Goal: Find contact information: Find contact information

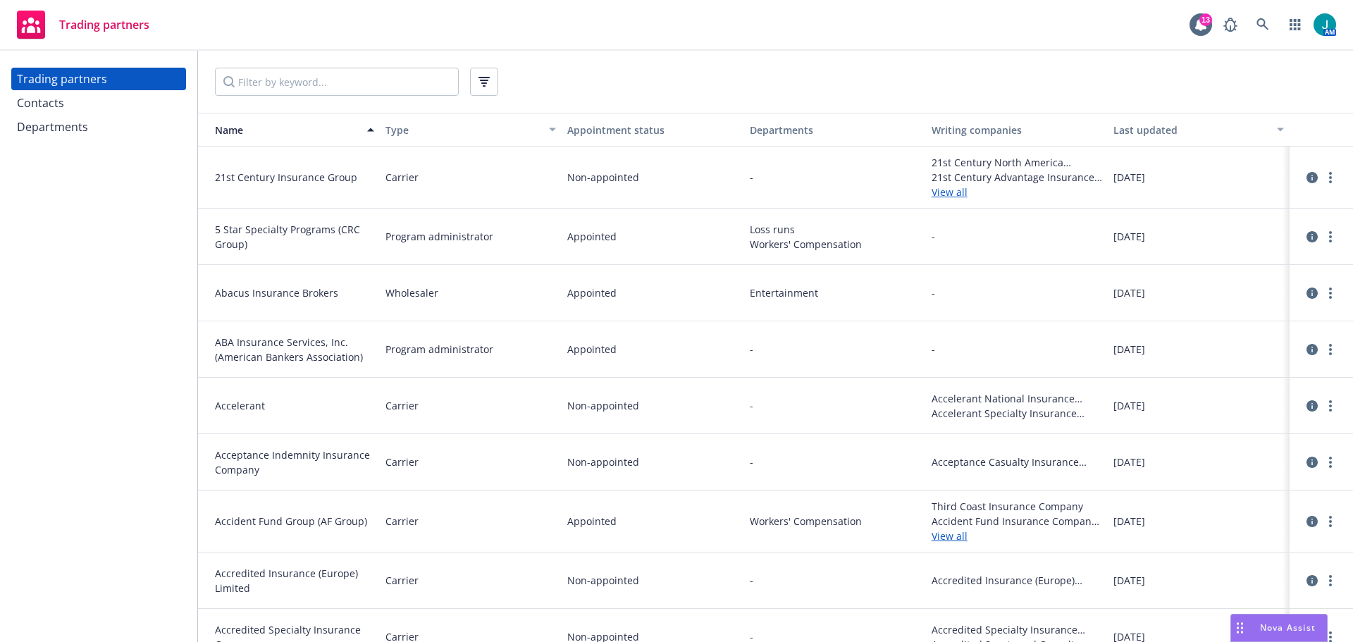
click at [70, 130] on div "Departments" at bounding box center [52, 127] width 71 height 23
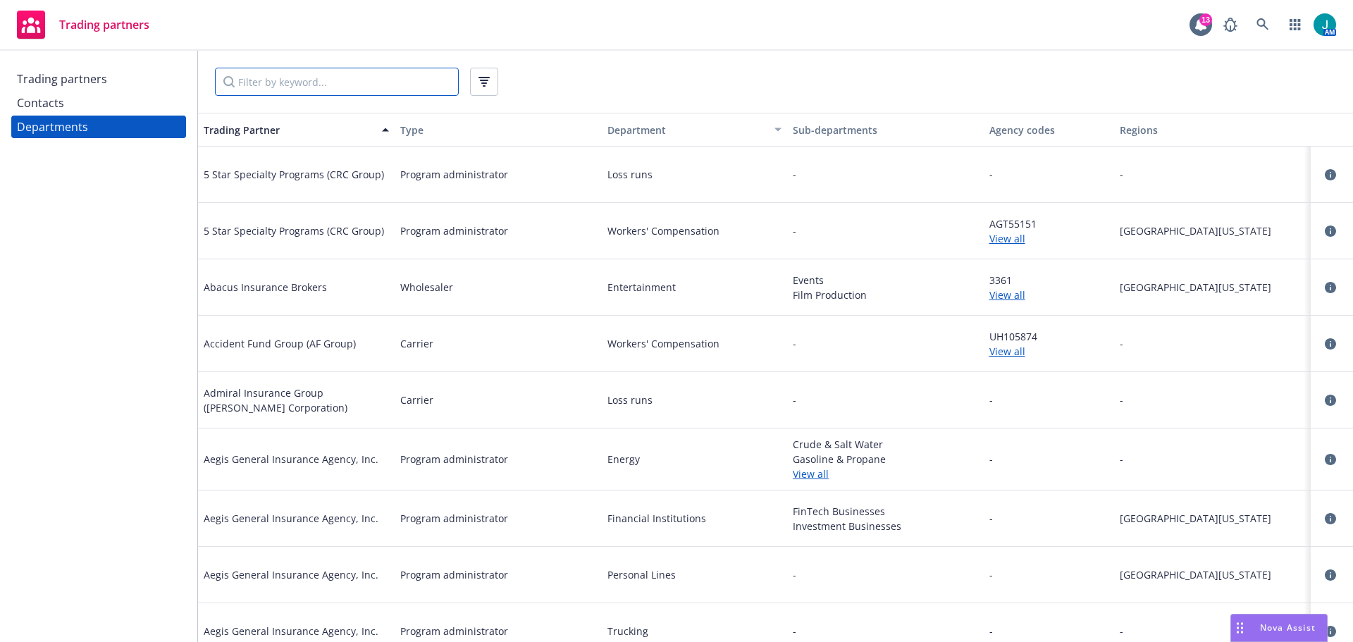
click at [259, 75] on input "Filter by keyword..." at bounding box center [337, 82] width 244 height 28
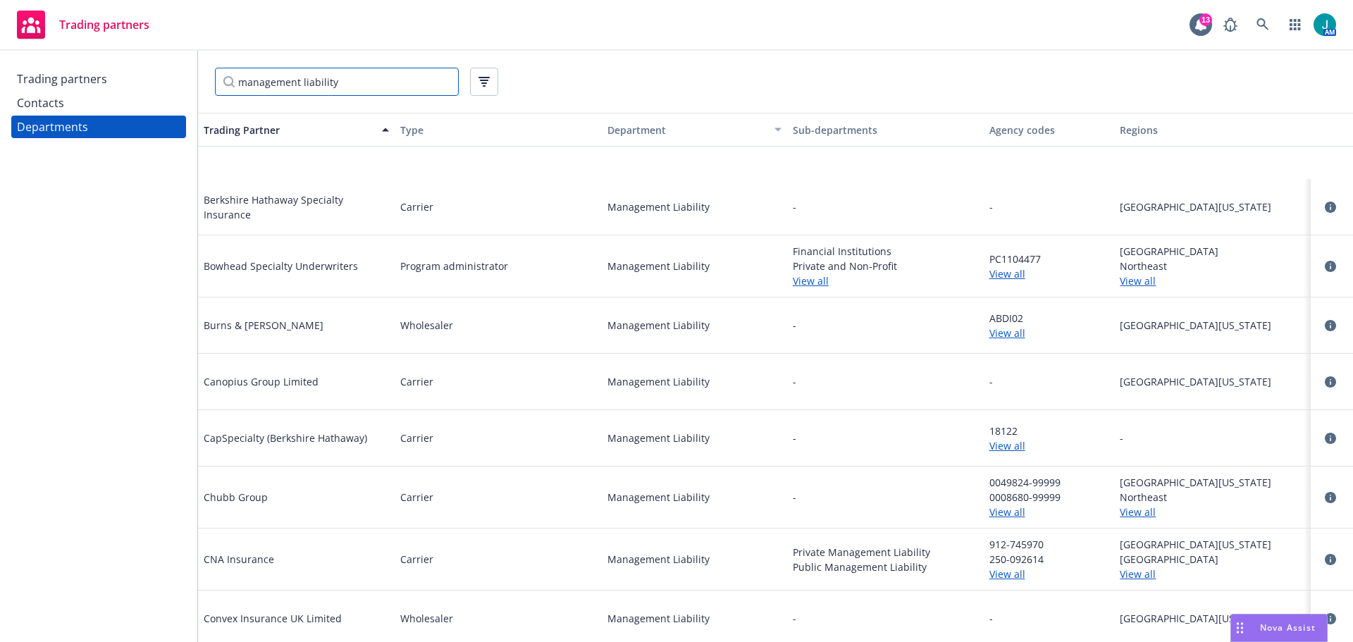
scroll to position [986, 0]
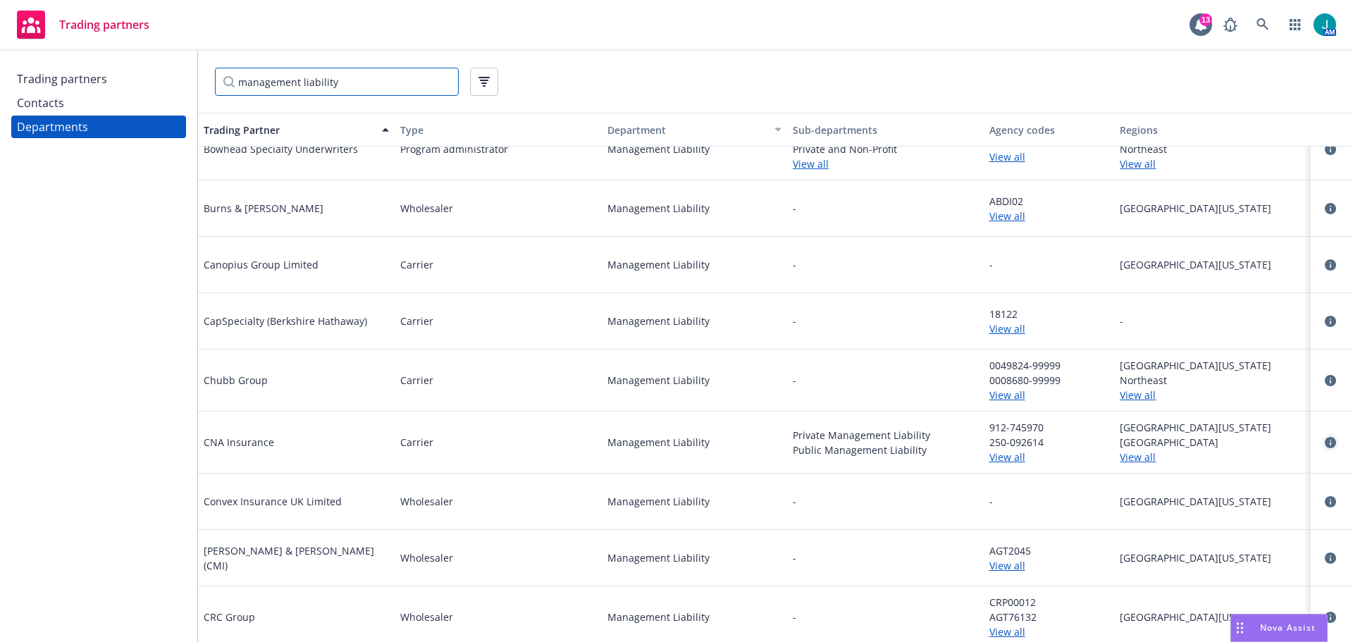
type input "management liability"
click at [1325, 444] on icon "circleInformation" at bounding box center [1330, 442] width 11 height 11
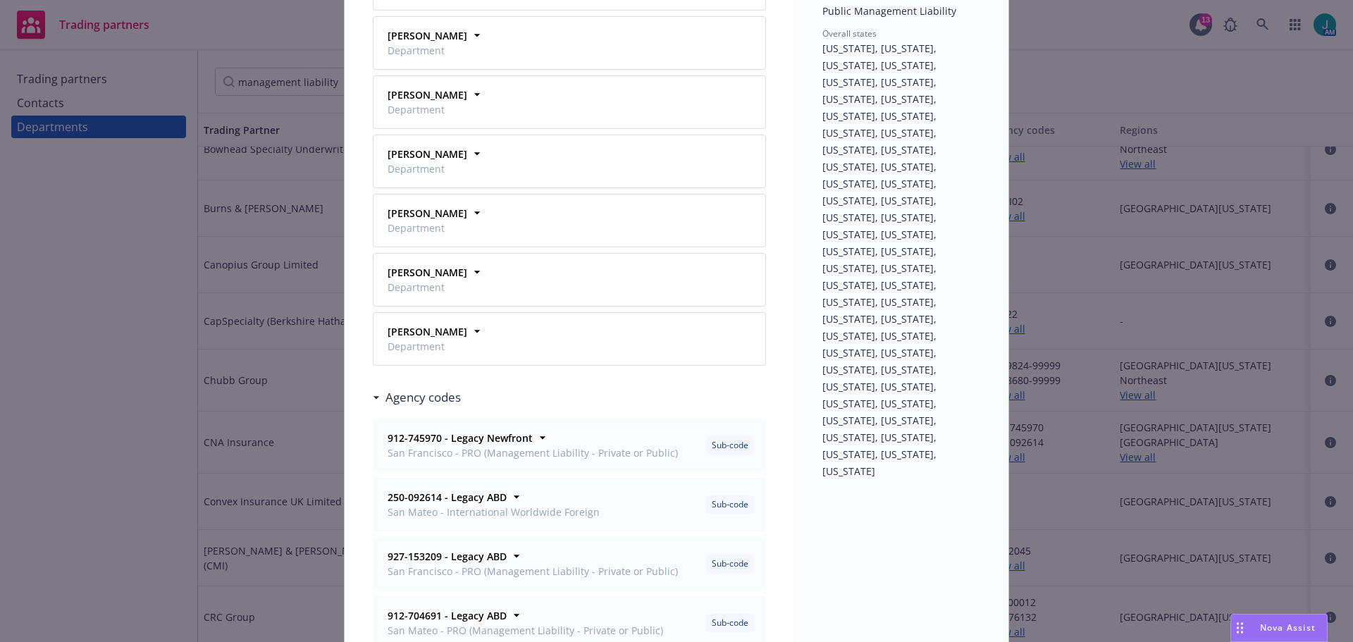
scroll to position [141, 0]
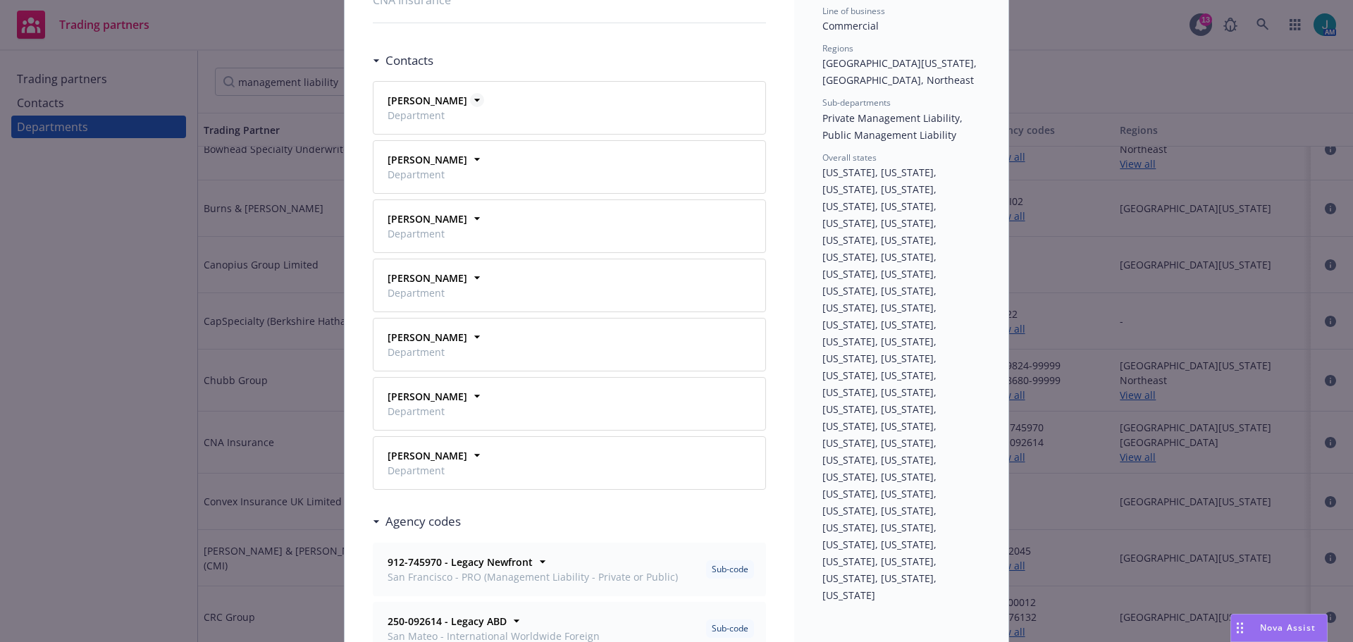
click at [470, 101] on icon at bounding box center [477, 100] width 14 height 14
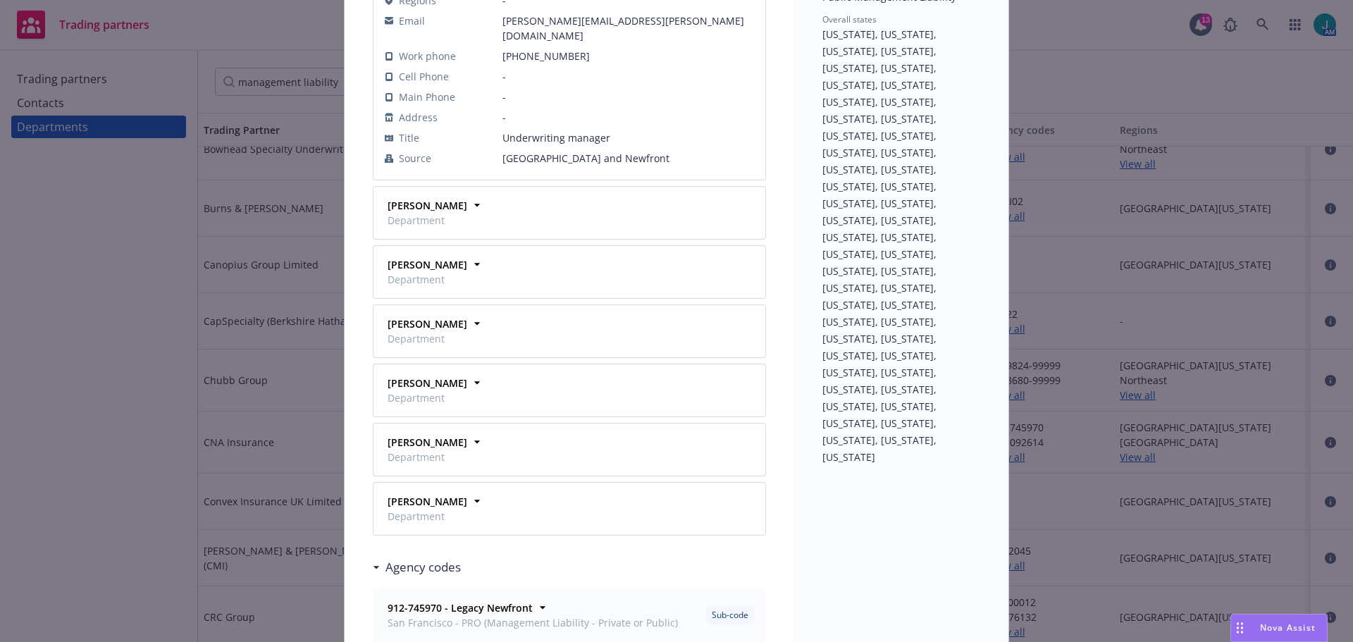
scroll to position [282, 0]
click at [470, 195] on icon at bounding box center [477, 202] width 14 height 14
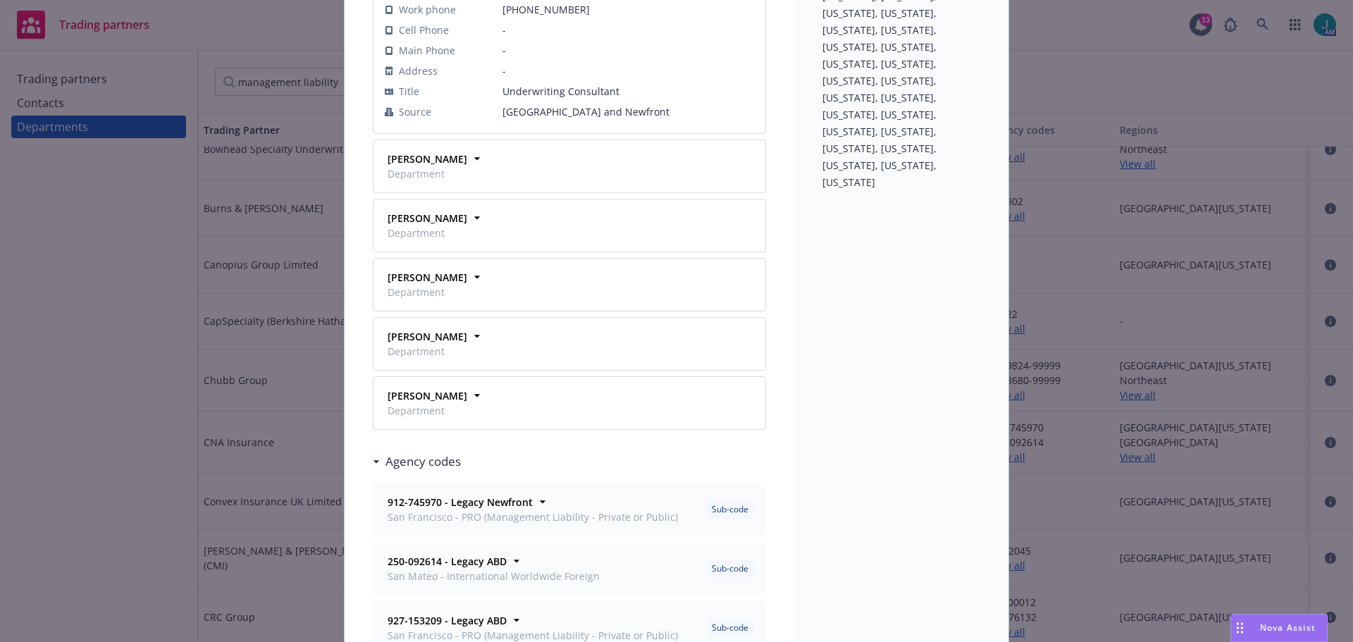
scroll to position [564, 0]
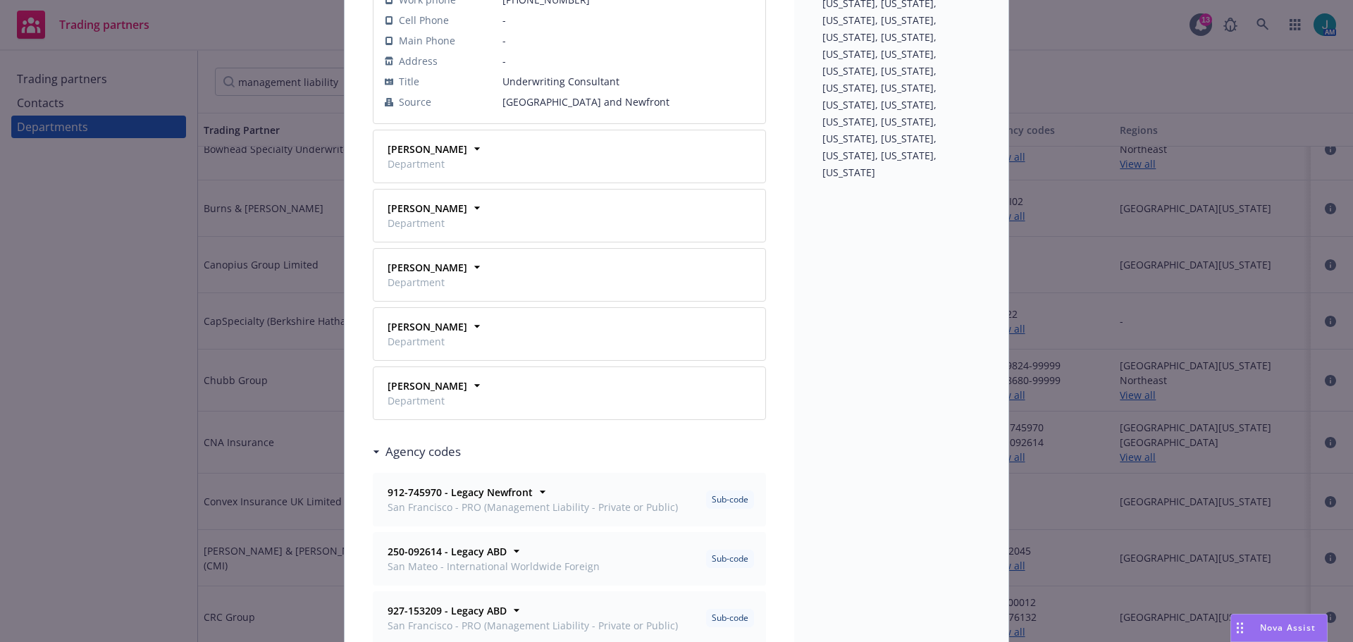
click at [440, 156] on span "Department" at bounding box center [428, 163] width 80 height 15
click at [470, 142] on icon at bounding box center [477, 149] width 14 height 14
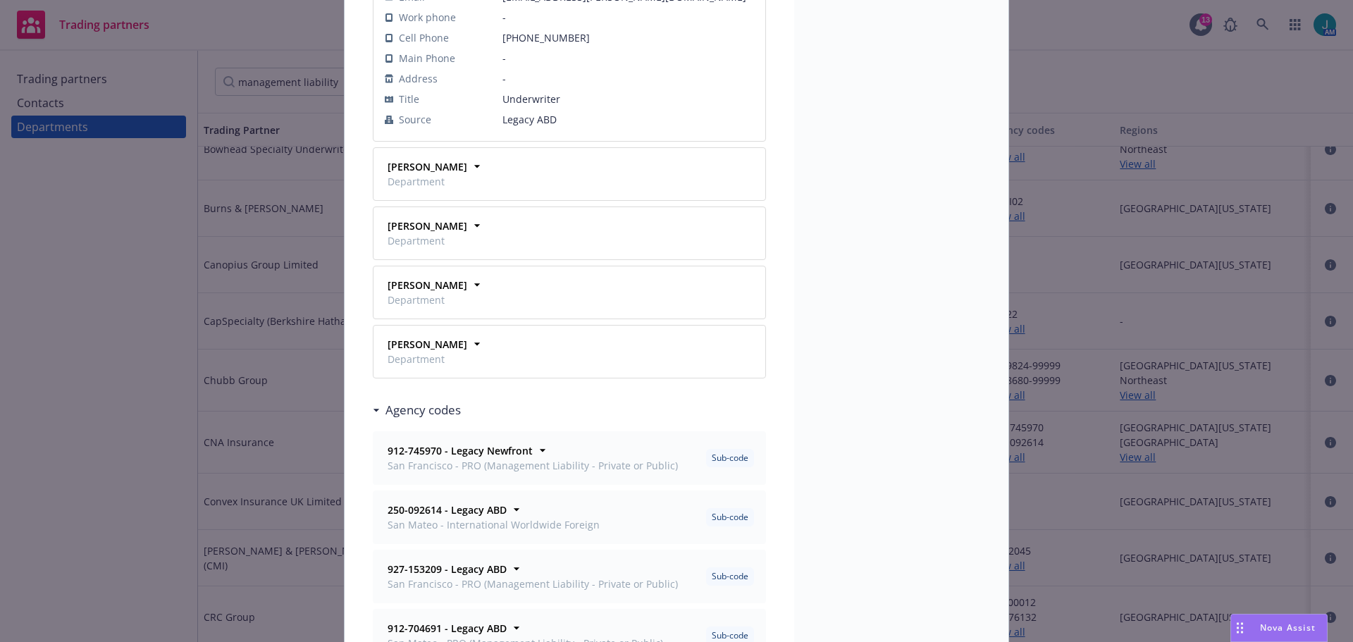
scroll to position [775, 0]
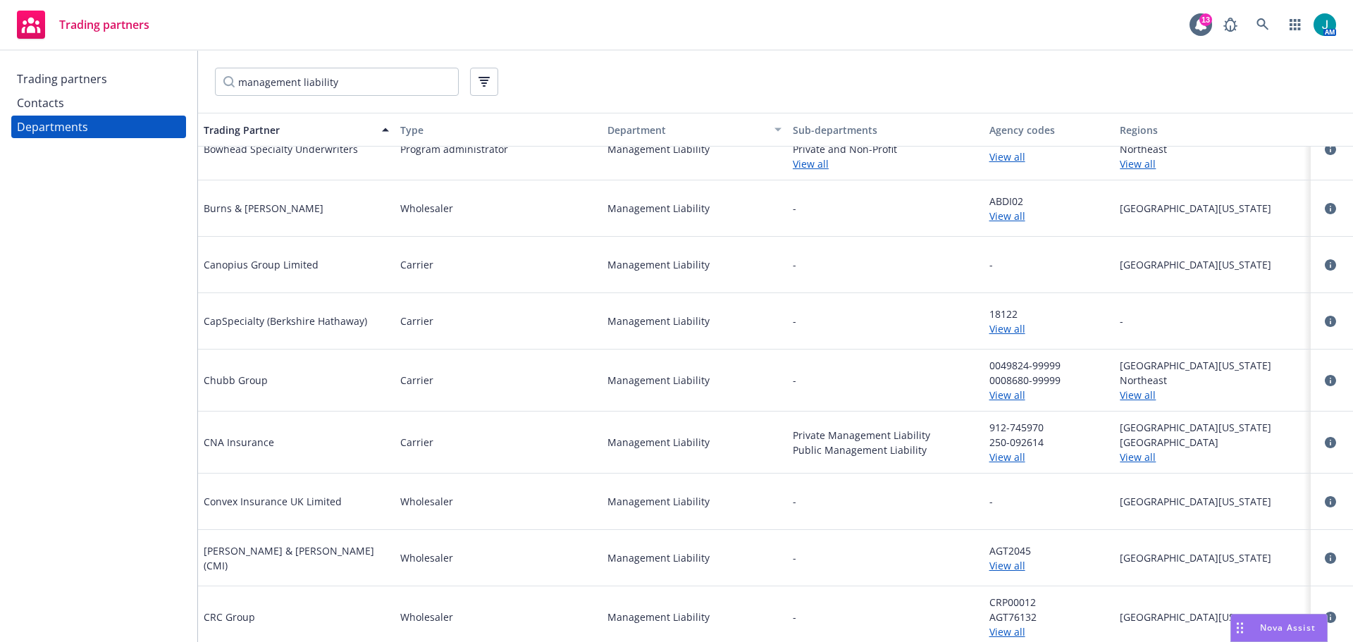
click at [31, 99] on div "Contacts" at bounding box center [40, 103] width 47 height 23
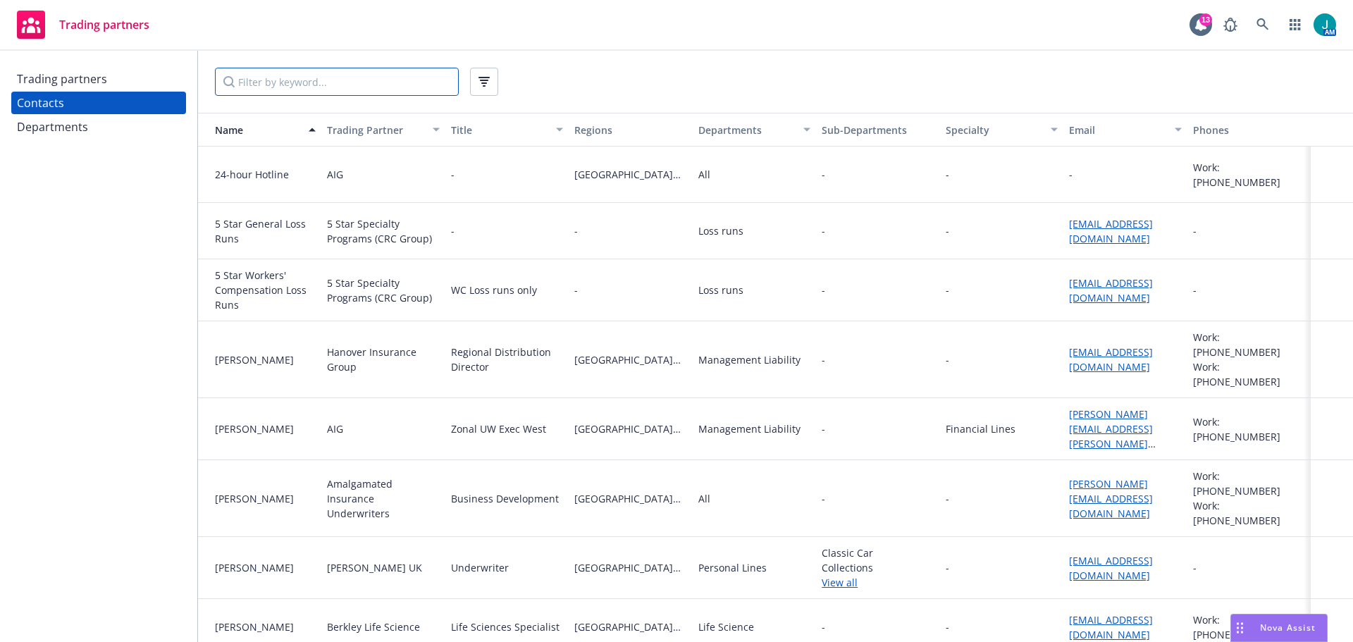
click at [323, 88] on input "Filter by keyword..." at bounding box center [337, 82] width 244 height 28
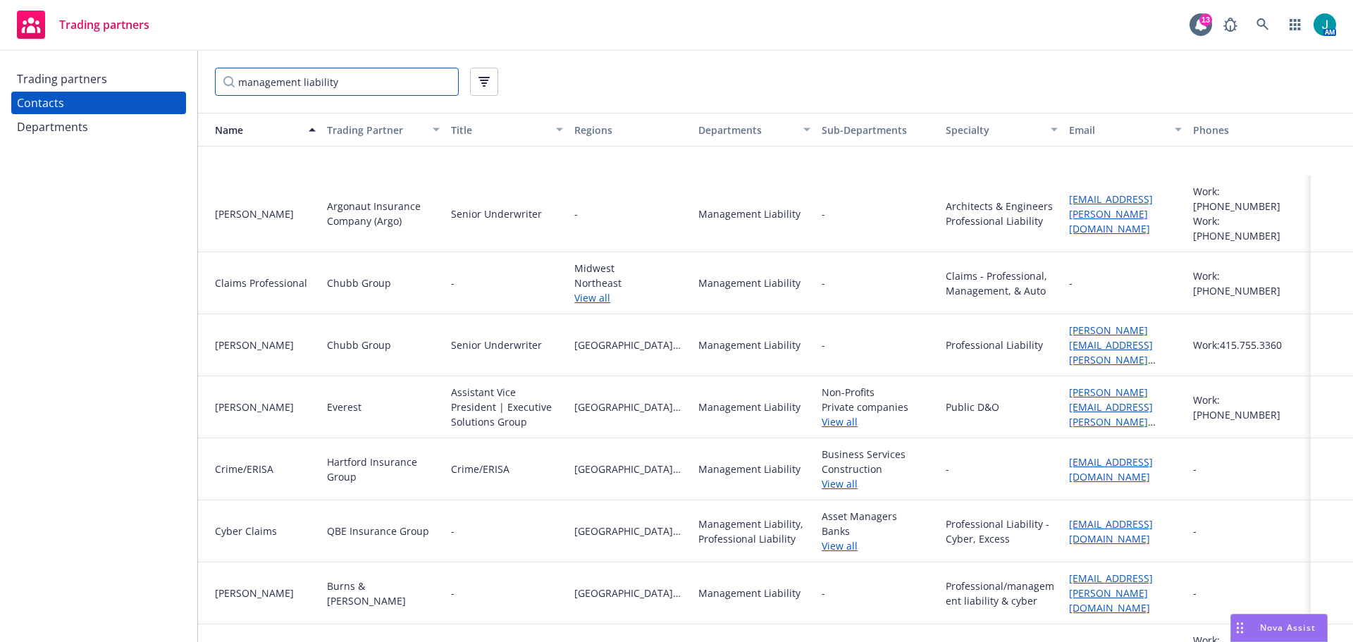
scroll to position [2748, 0]
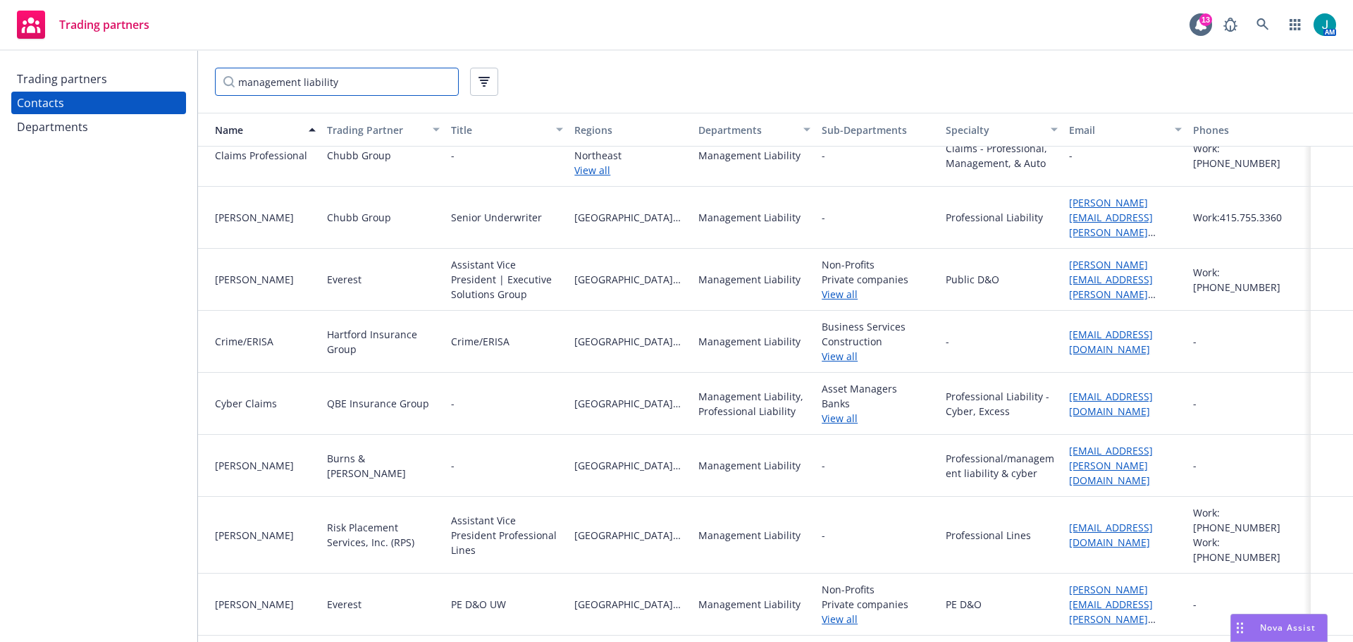
type input "management liability"
click at [831, 349] on link "View all" at bounding box center [878, 356] width 112 height 15
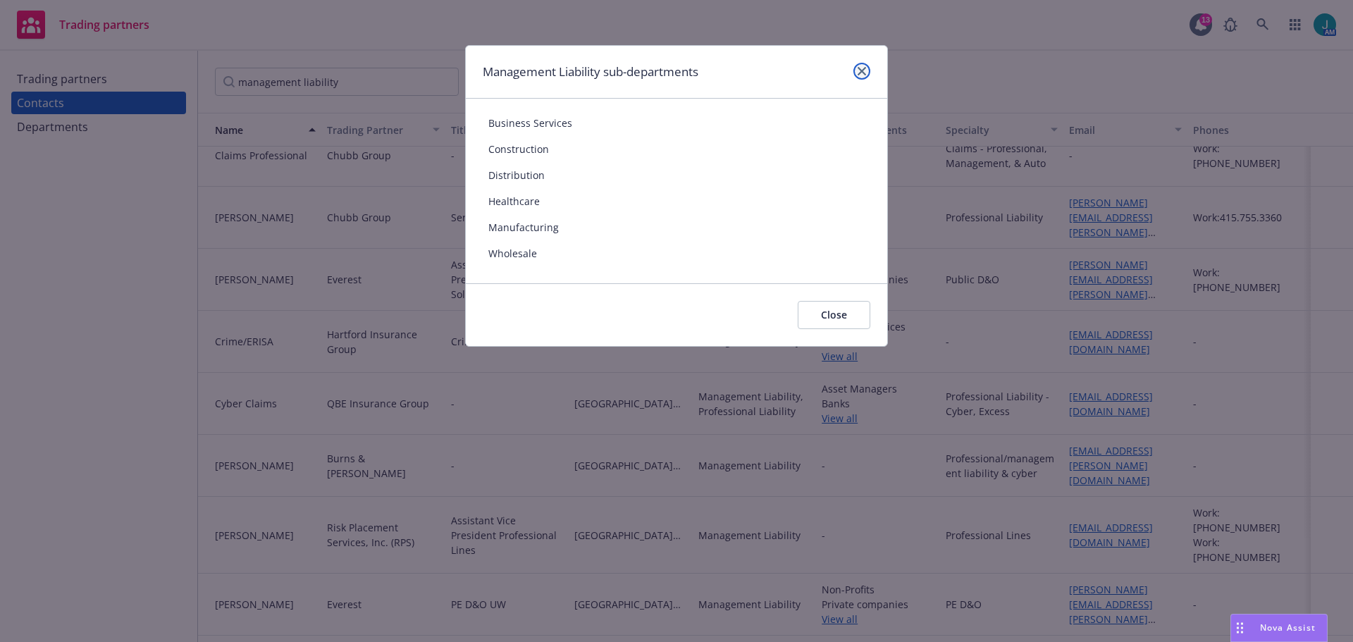
click at [865, 68] on icon "close" at bounding box center [861, 71] width 8 height 8
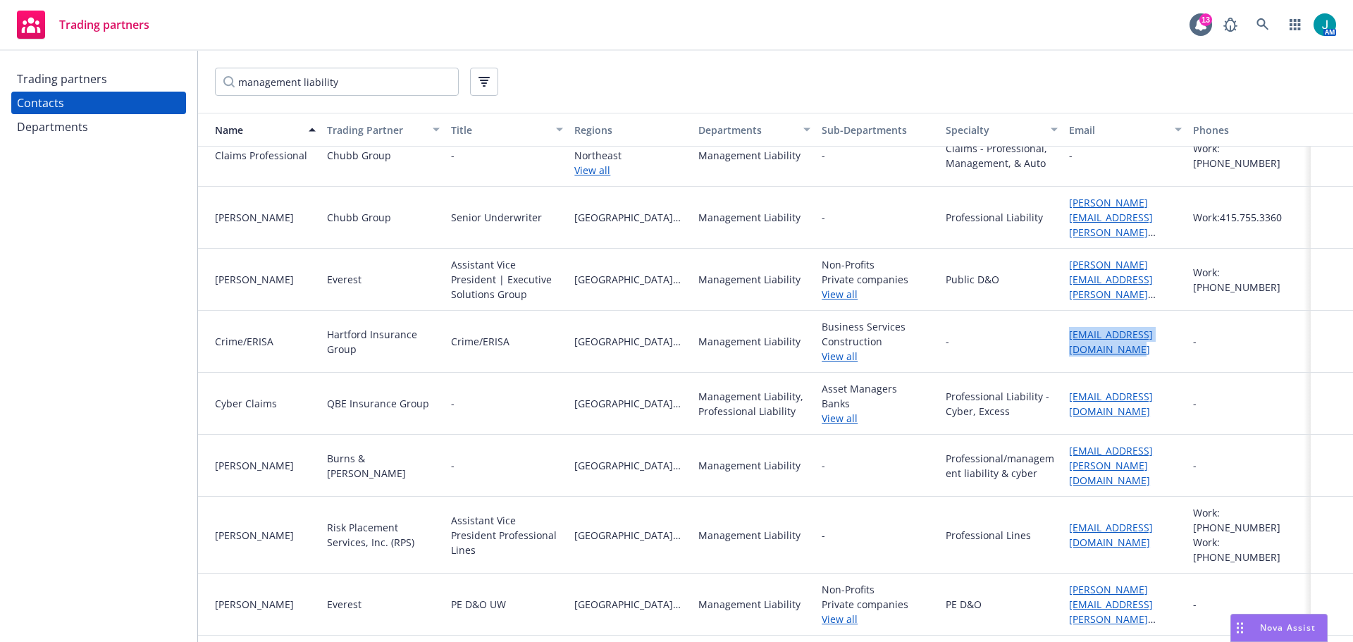
drag, startPoint x: 1061, startPoint y: 307, endPoint x: 1170, endPoint y: 324, distance: 110.5
click at [1170, 327] on div "[EMAIL_ADDRESS][DOMAIN_NAME]" at bounding box center [1125, 342] width 112 height 30
copy link "[EMAIL_ADDRESS][DOMAIN_NAME]"
